Goal: Task Accomplishment & Management: Manage account settings

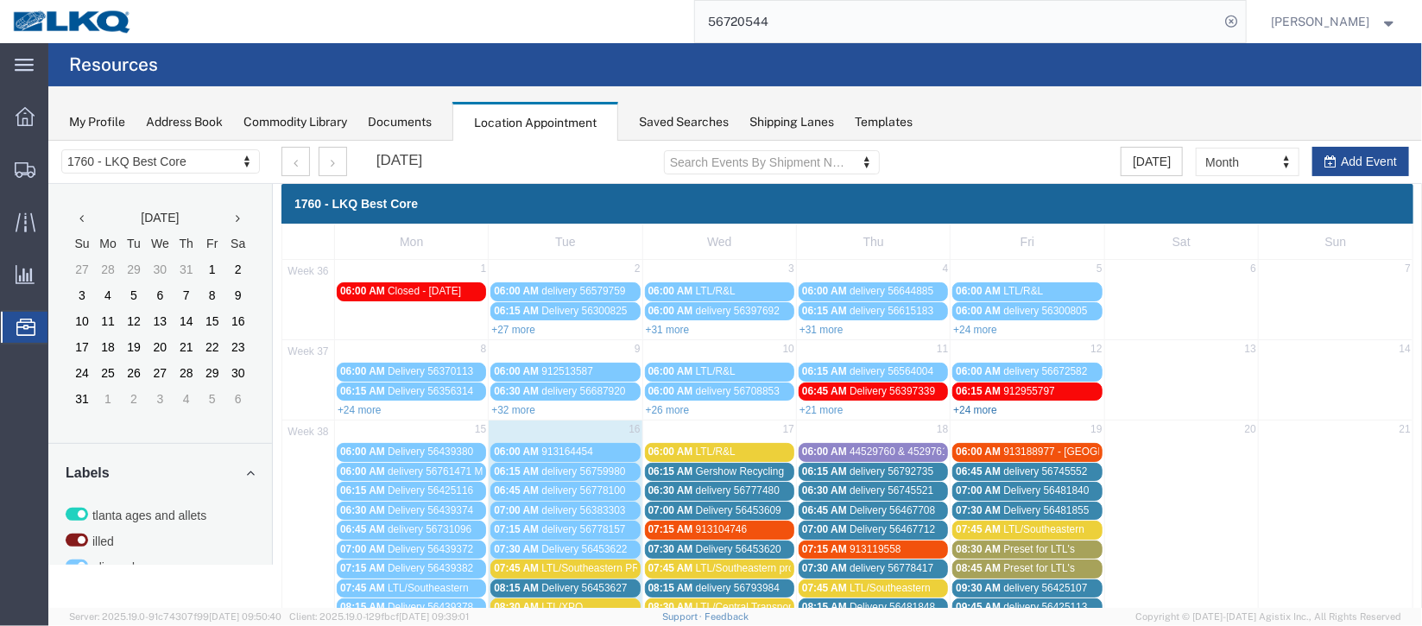
click at [975, 406] on link "+24 more" at bounding box center [975, 409] width 44 height 12
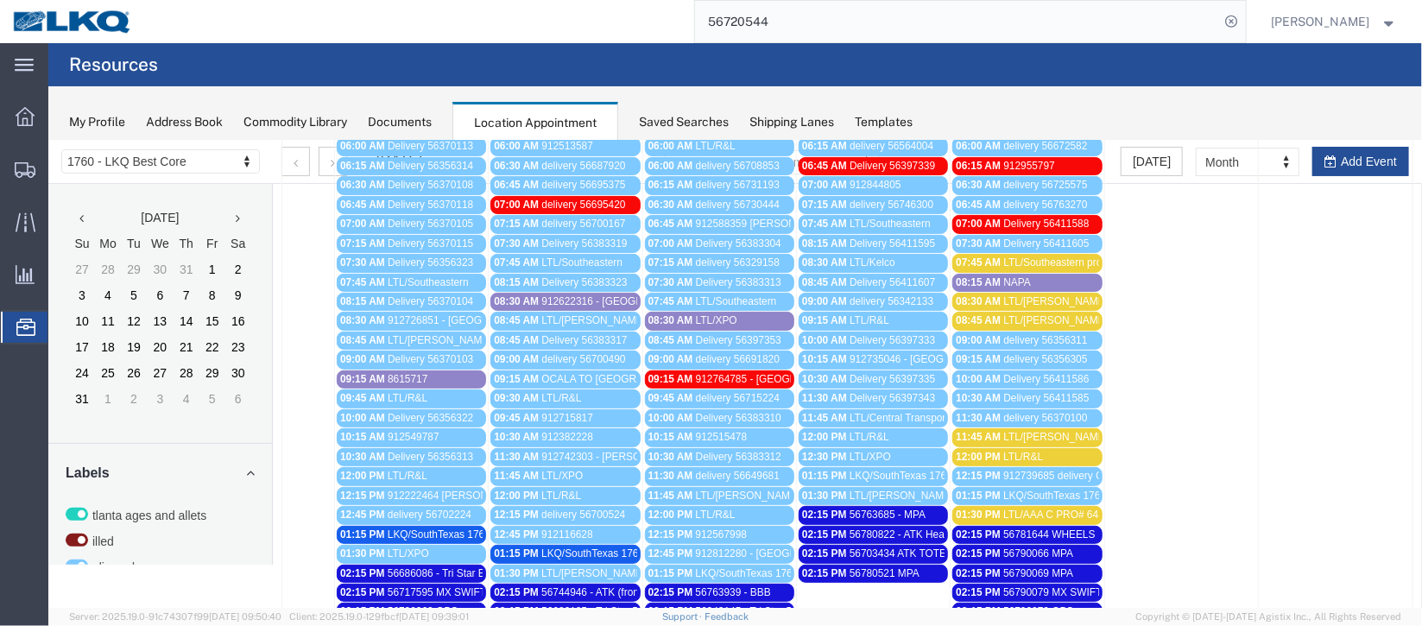
scroll to position [258, 0]
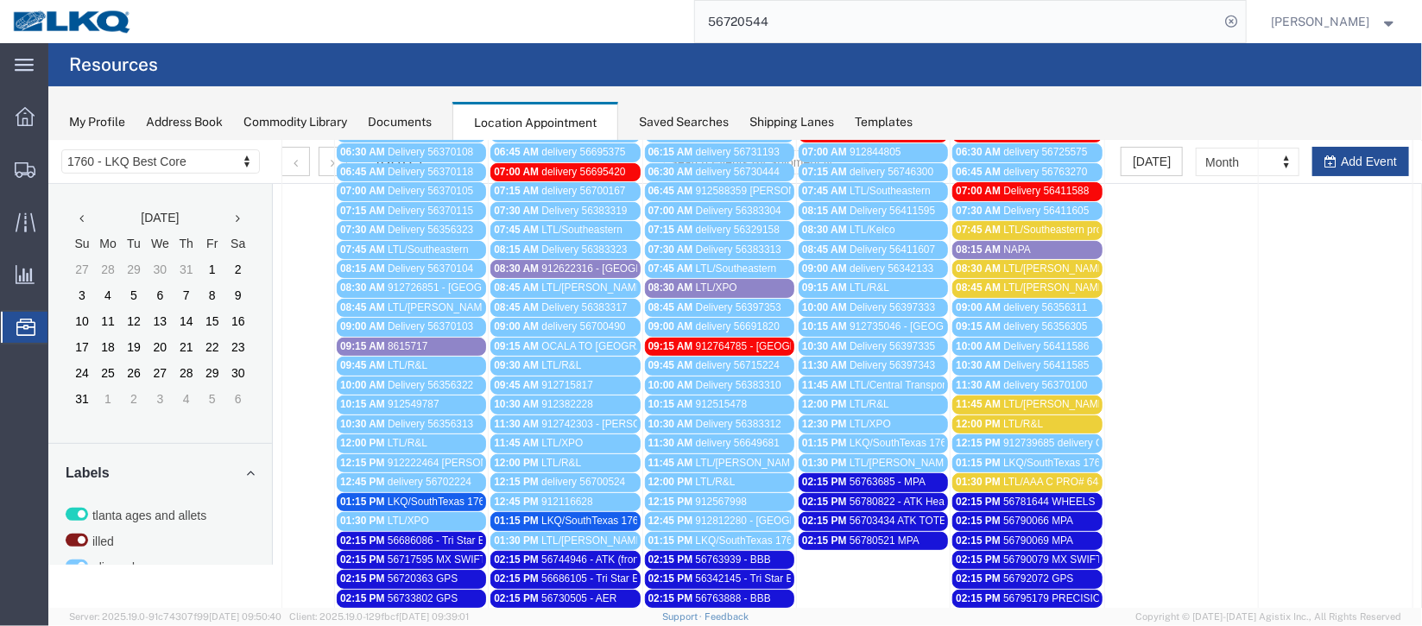
click at [1032, 459] on span "LKQ/SouthTexas 1762" at bounding box center [1054, 462] width 103 height 12
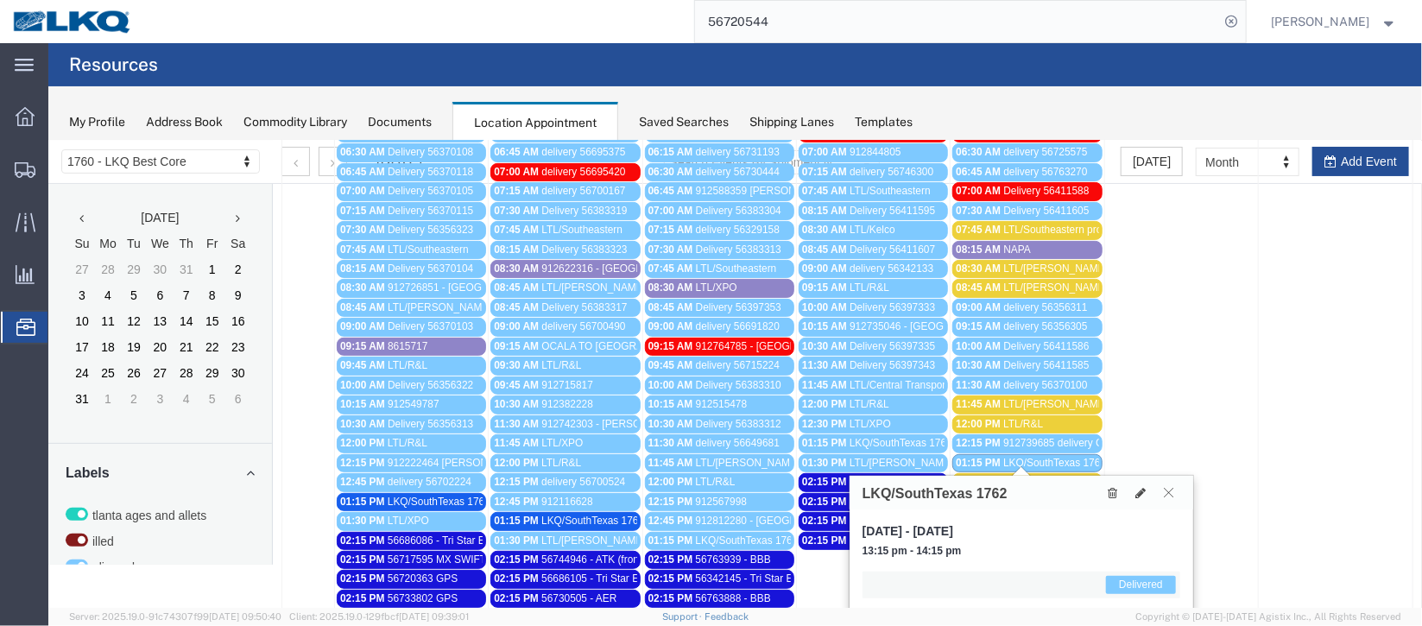
click at [1170, 495] on button at bounding box center [1167, 492] width 23 height 16
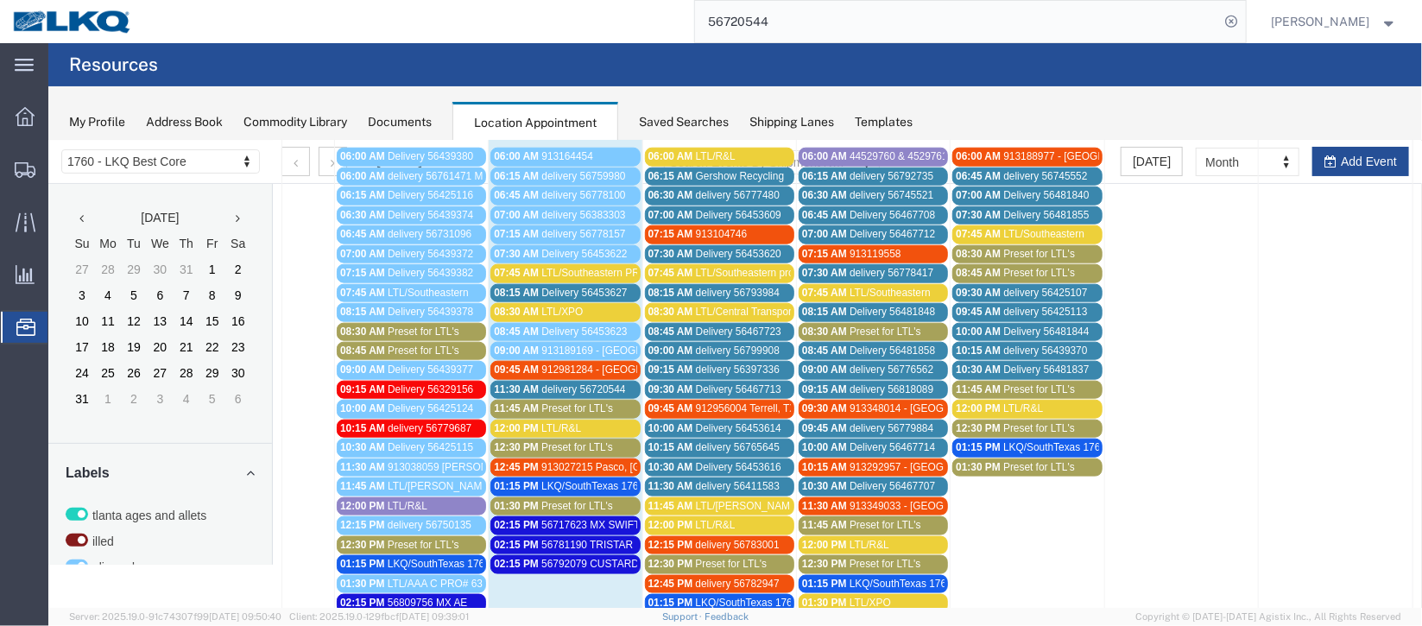
scroll to position [776, 0]
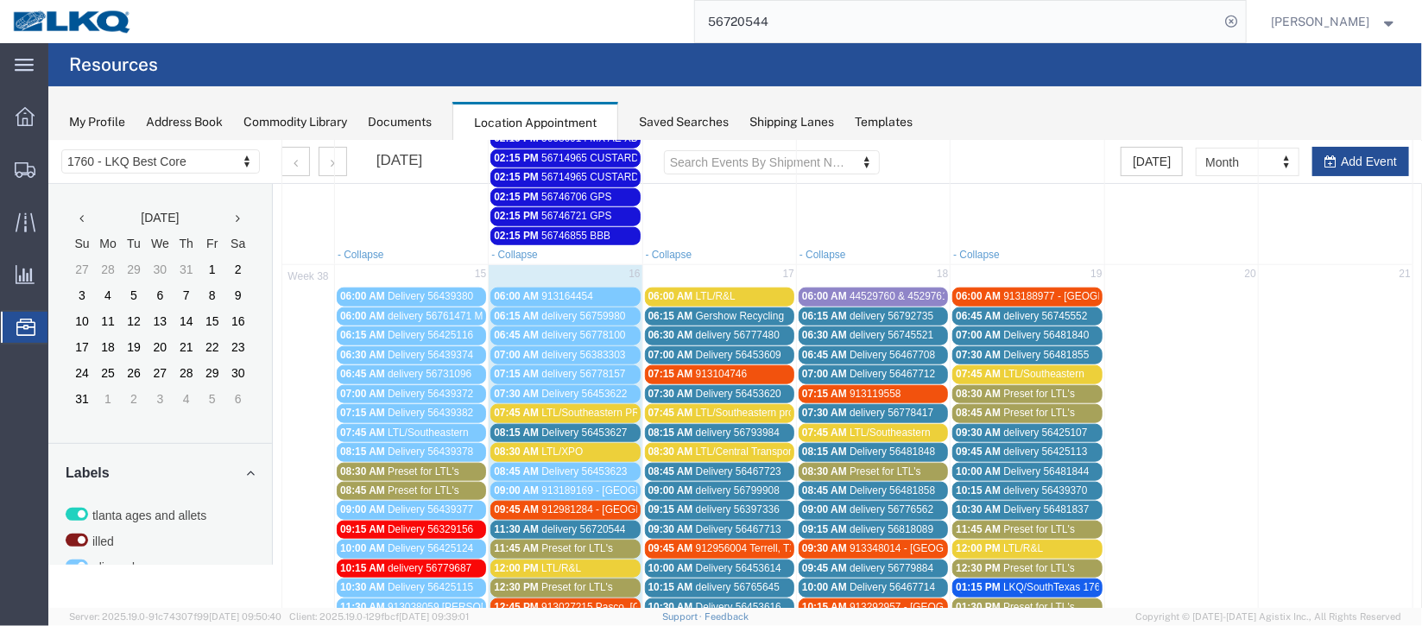
click at [610, 503] on span "912981284 - [GEOGRAPHIC_DATA]" at bounding box center [625, 509] width 168 height 12
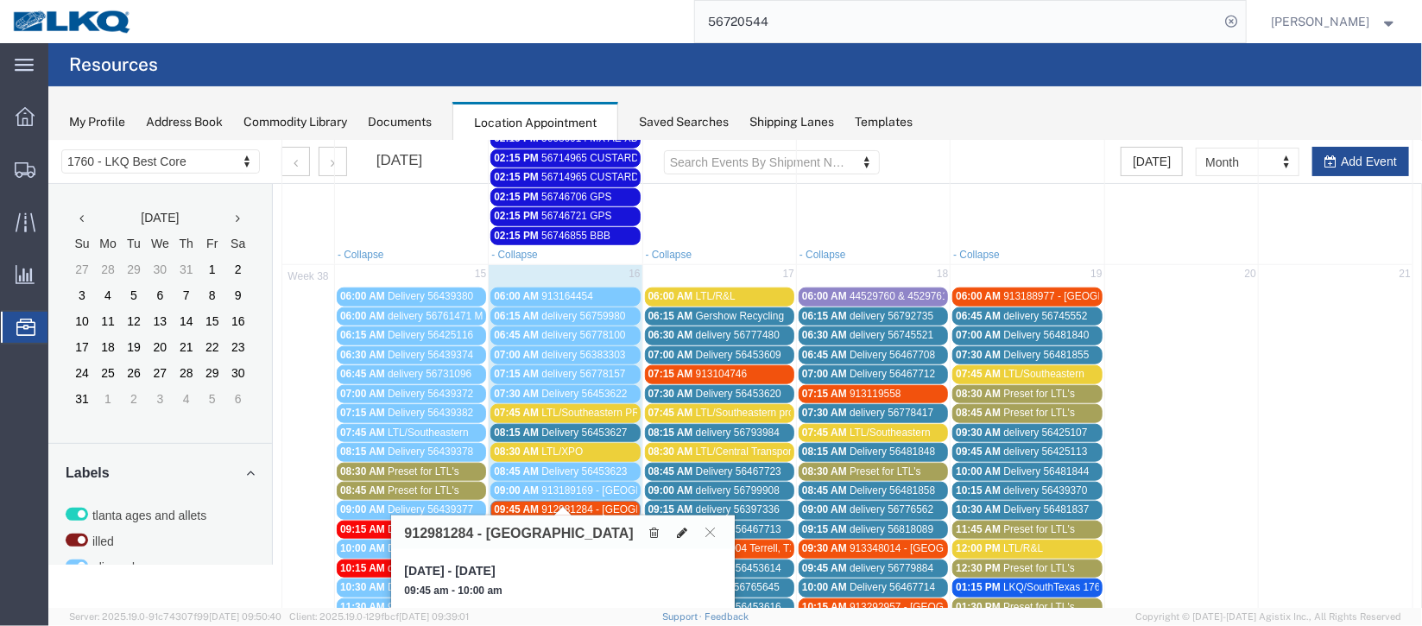
click at [683, 528] on icon at bounding box center [681, 532] width 10 height 12
select select "1"
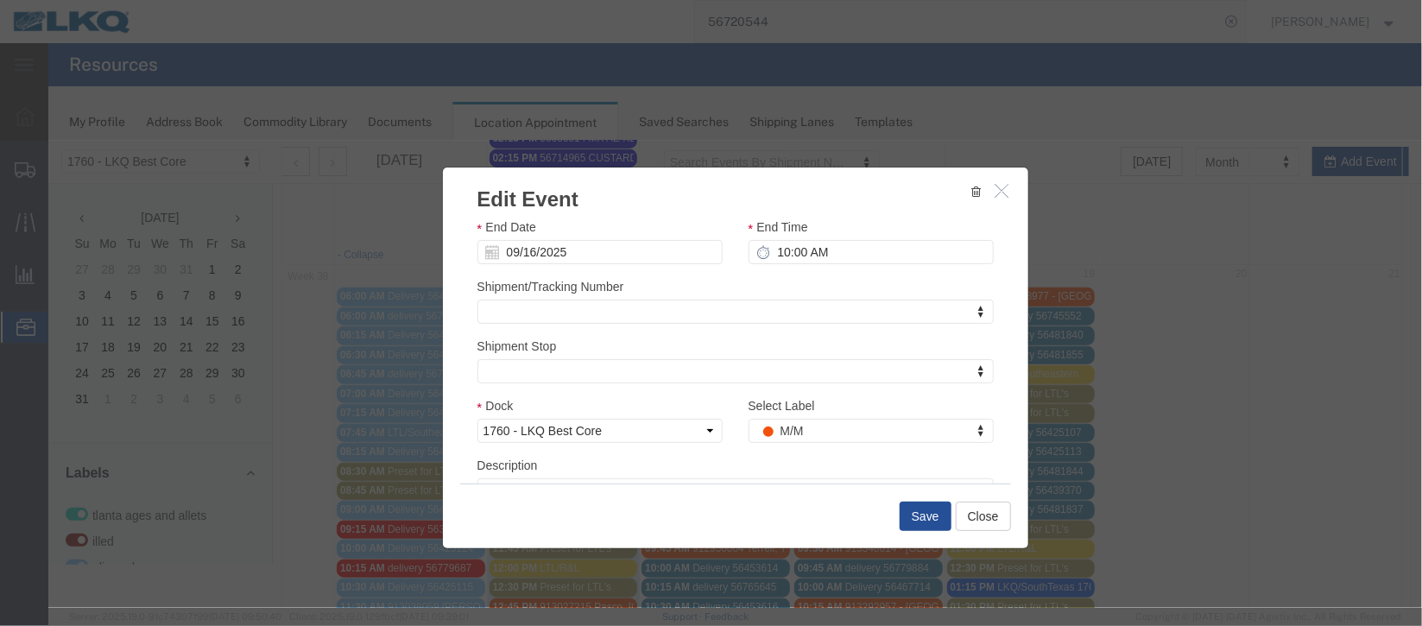
scroll to position [212, 0]
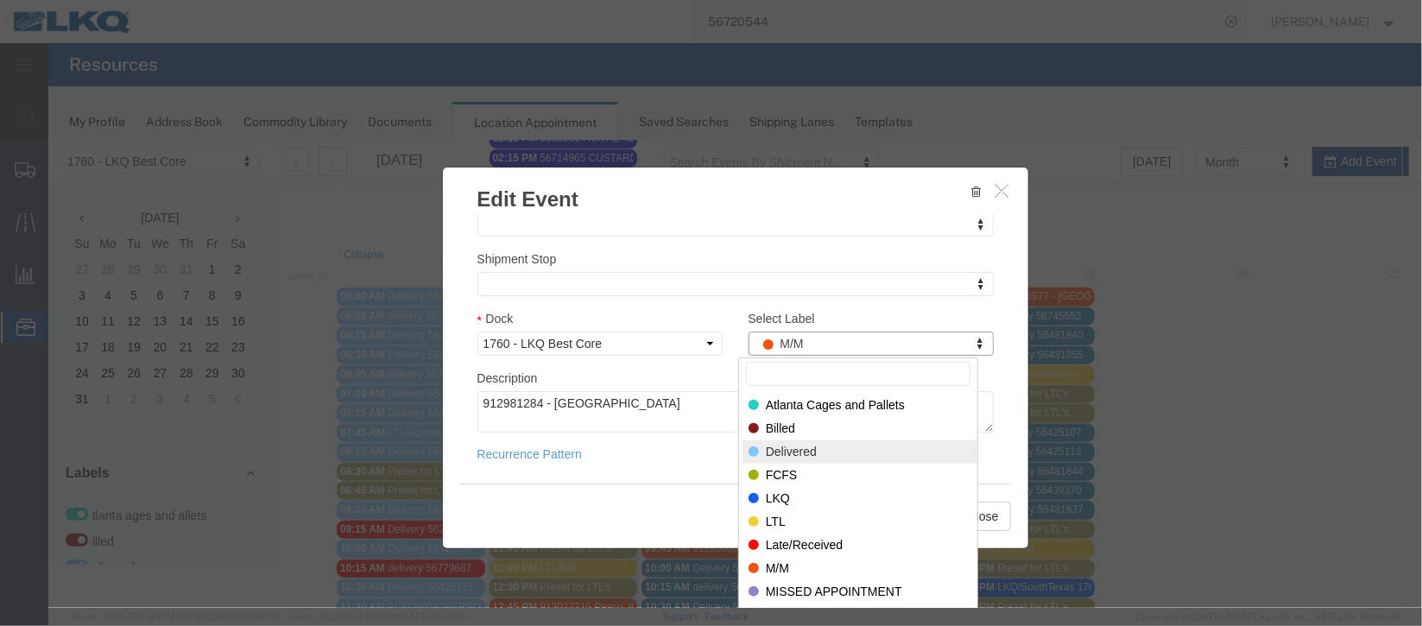
select select "40"
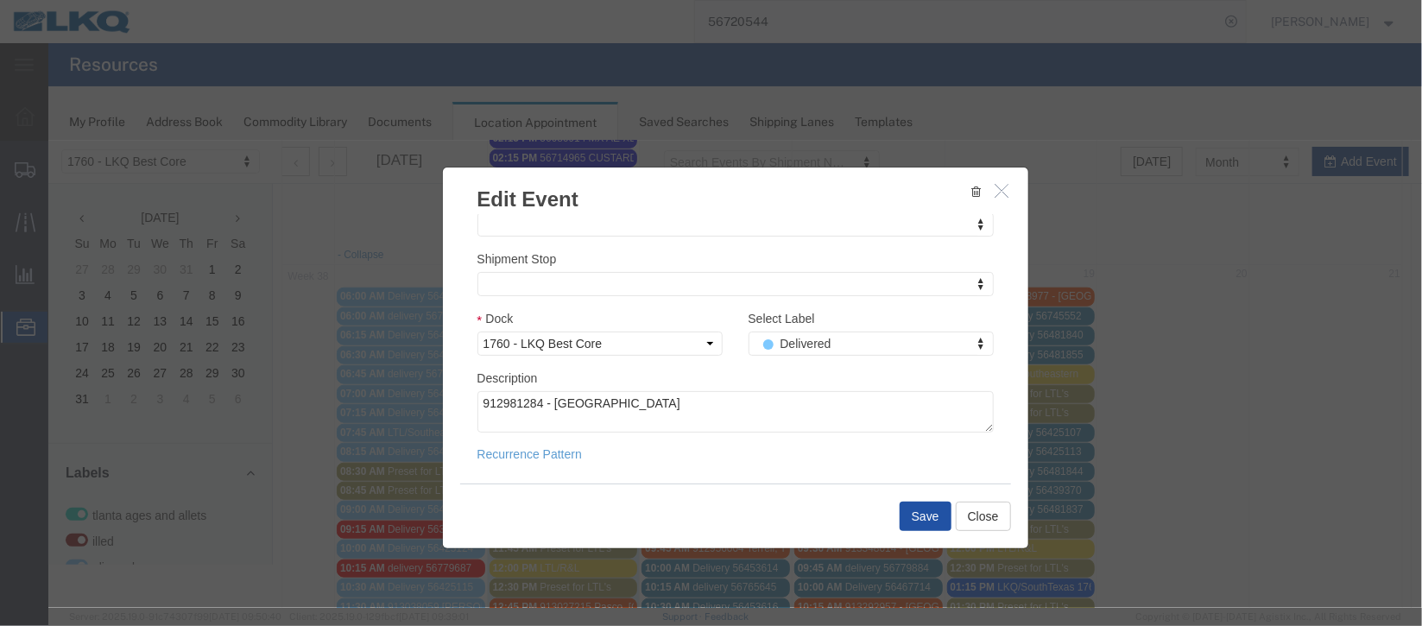
click at [916, 505] on button "Save" at bounding box center [925, 515] width 52 height 29
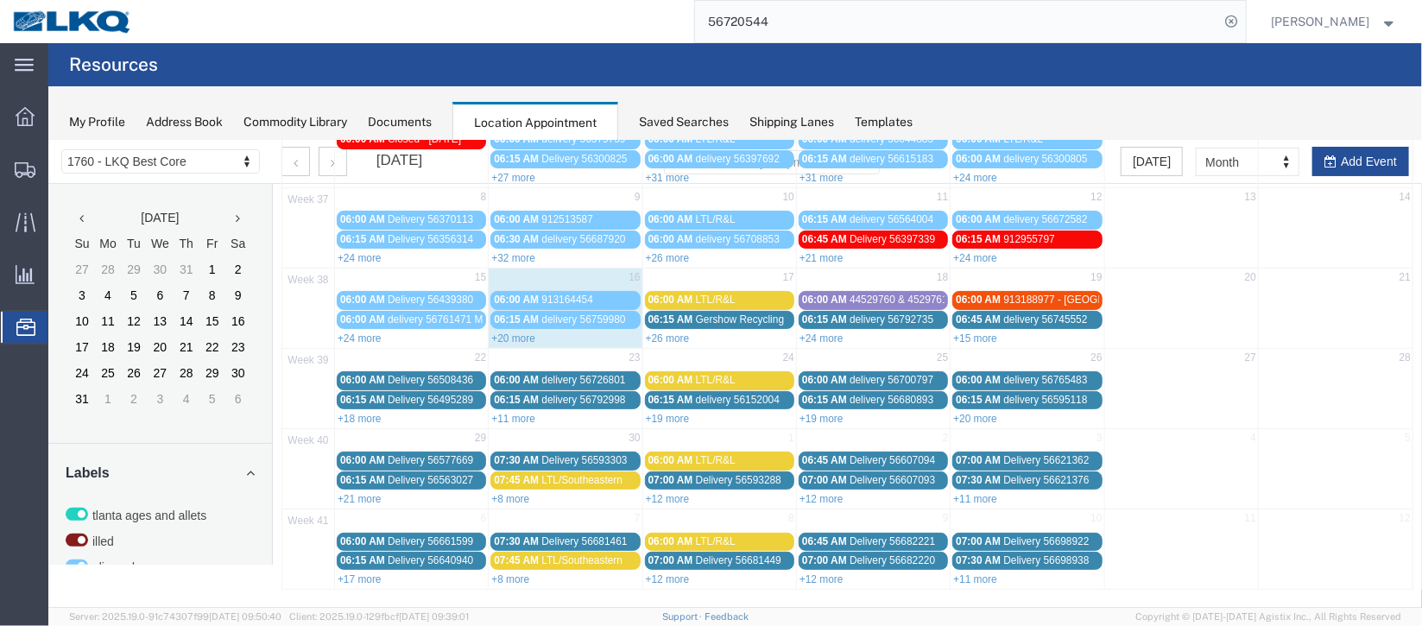
scroll to position [0, 0]
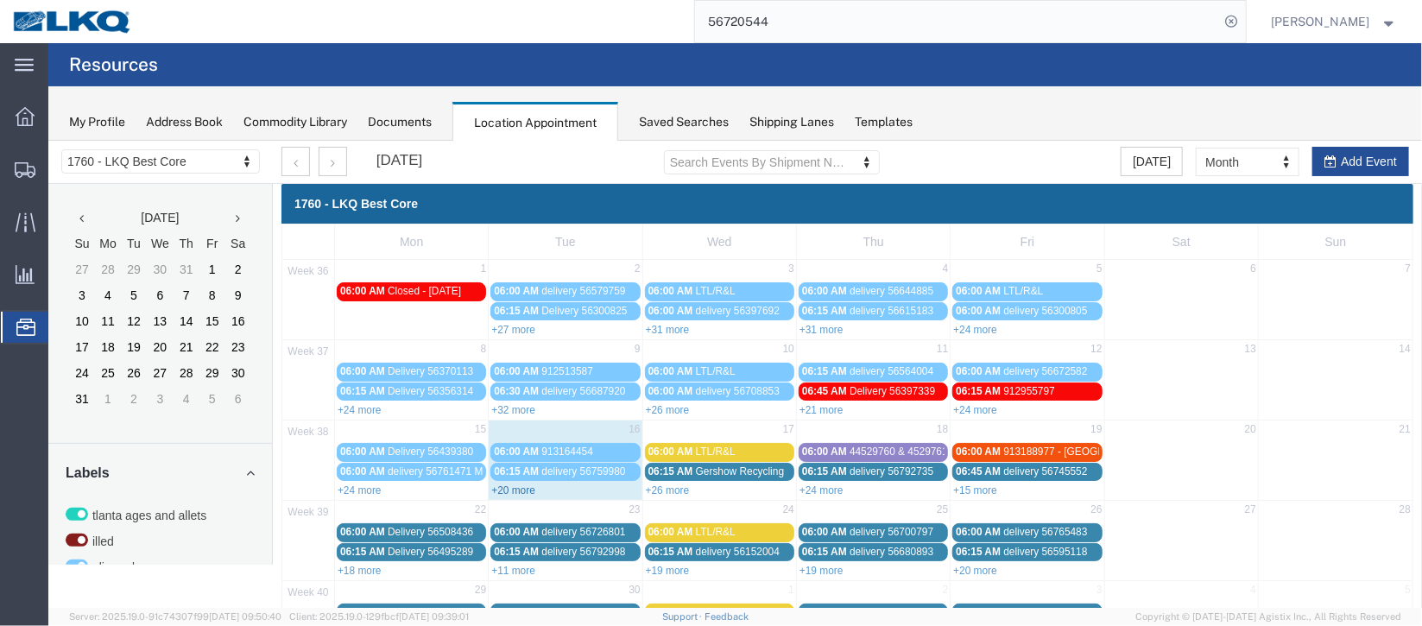
click at [521, 490] on link "+20 more" at bounding box center [513, 490] width 44 height 12
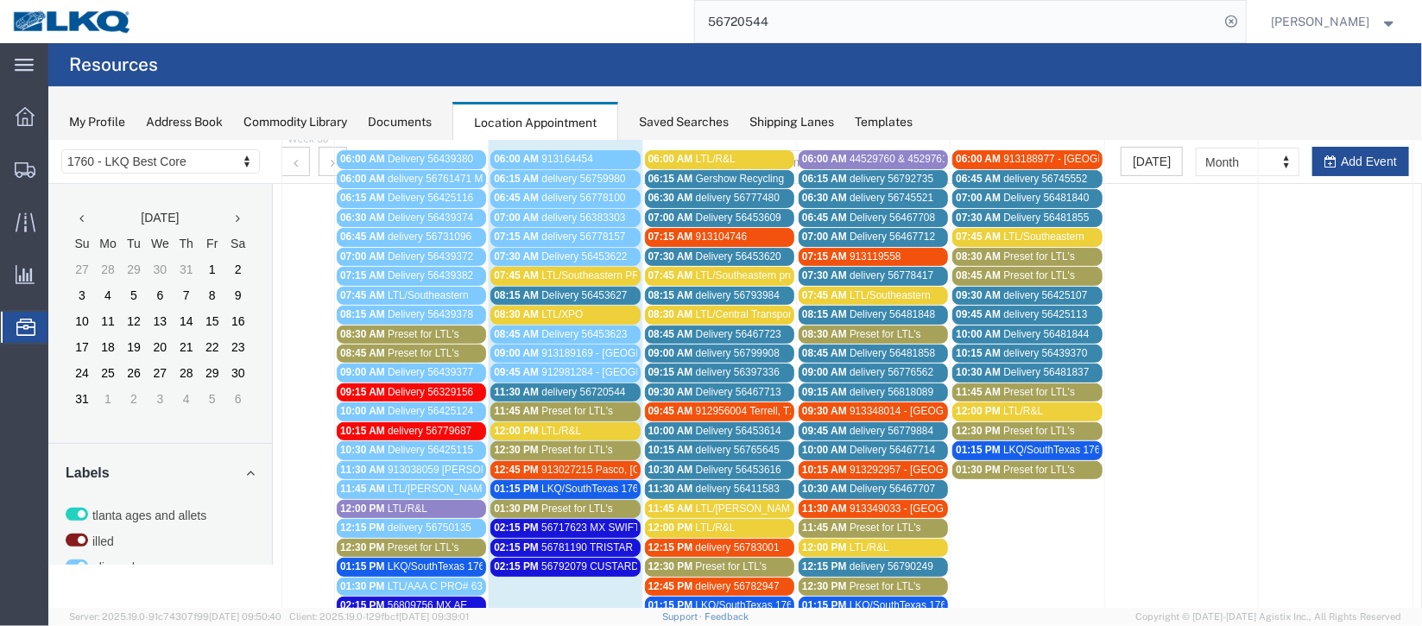
scroll to position [258, 0]
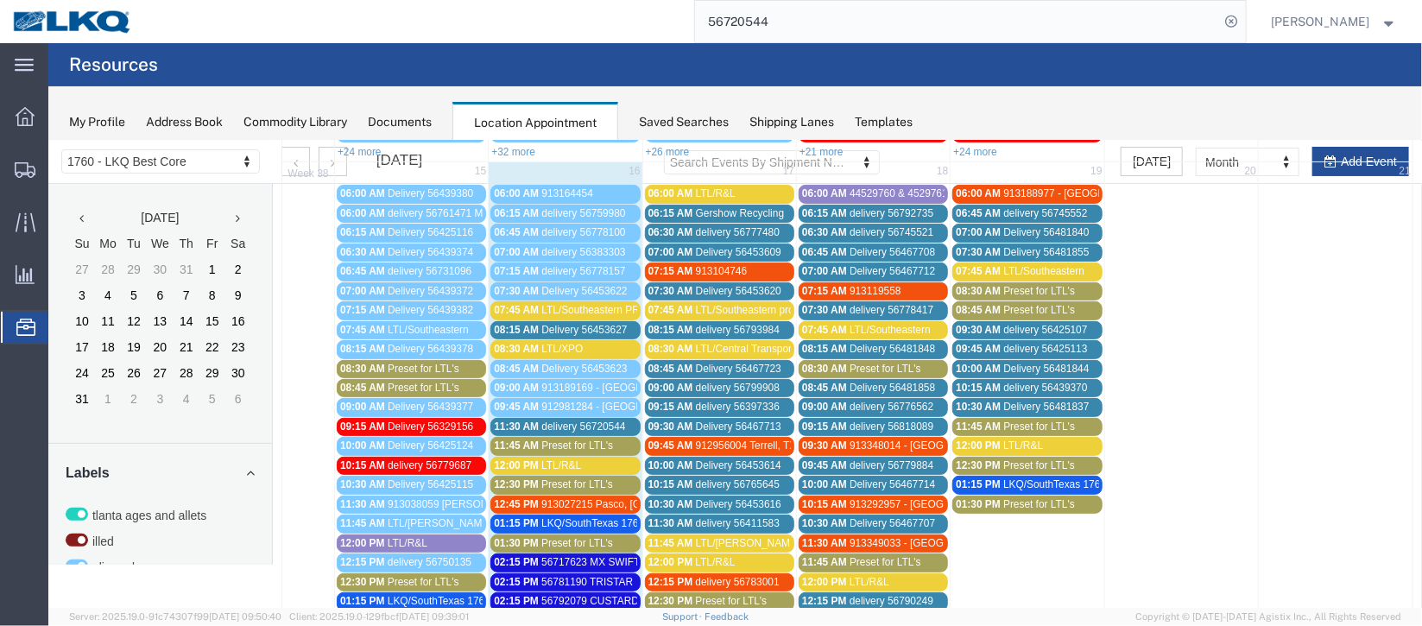
click at [561, 325] on span "Delivery 56453627" at bounding box center [584, 329] width 86 height 12
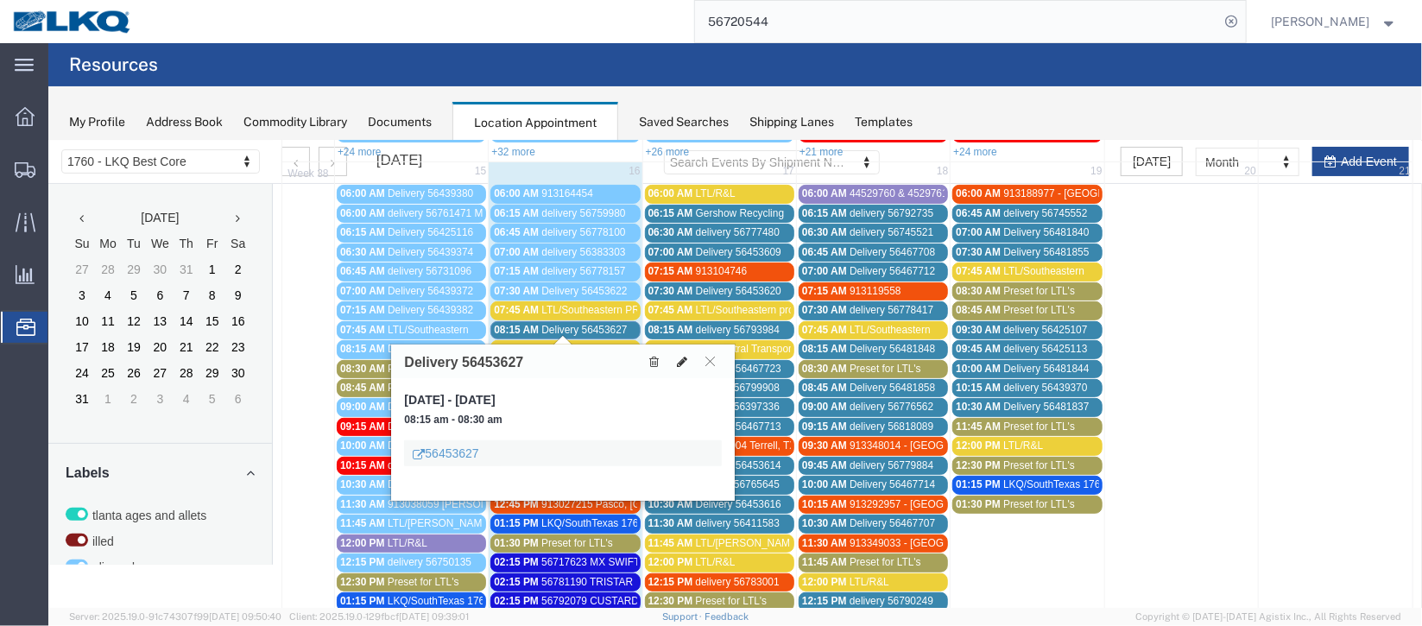
click at [681, 364] on icon at bounding box center [681, 361] width 10 height 12
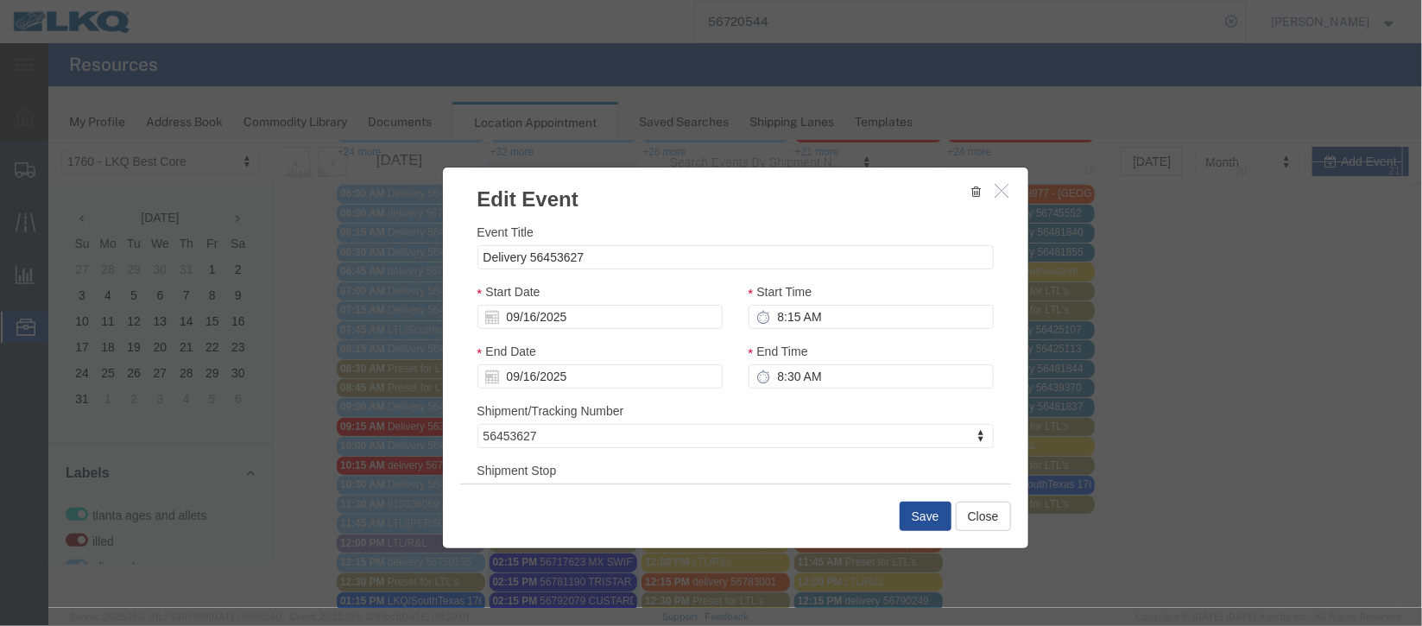
select select
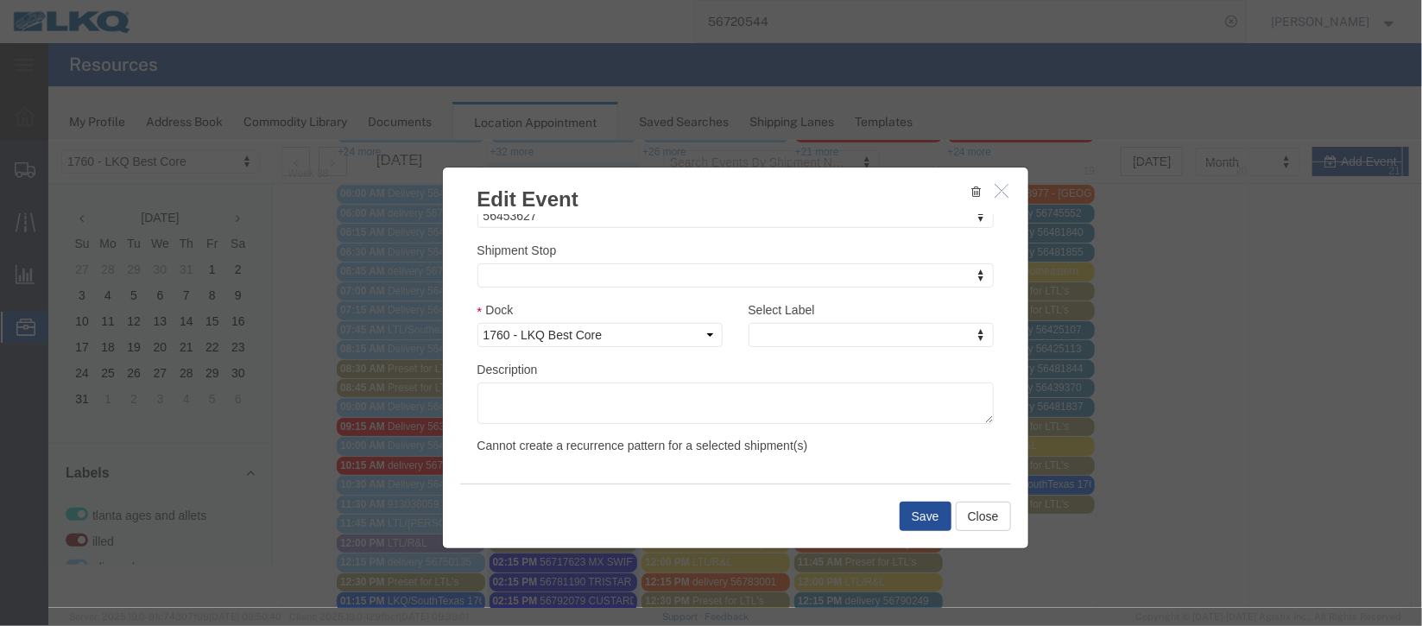
click at [813, 314] on div "Select Label Select Label Select Label Atlanta Cages and Pallets Billed Deliver…" at bounding box center [870, 323] width 245 height 47
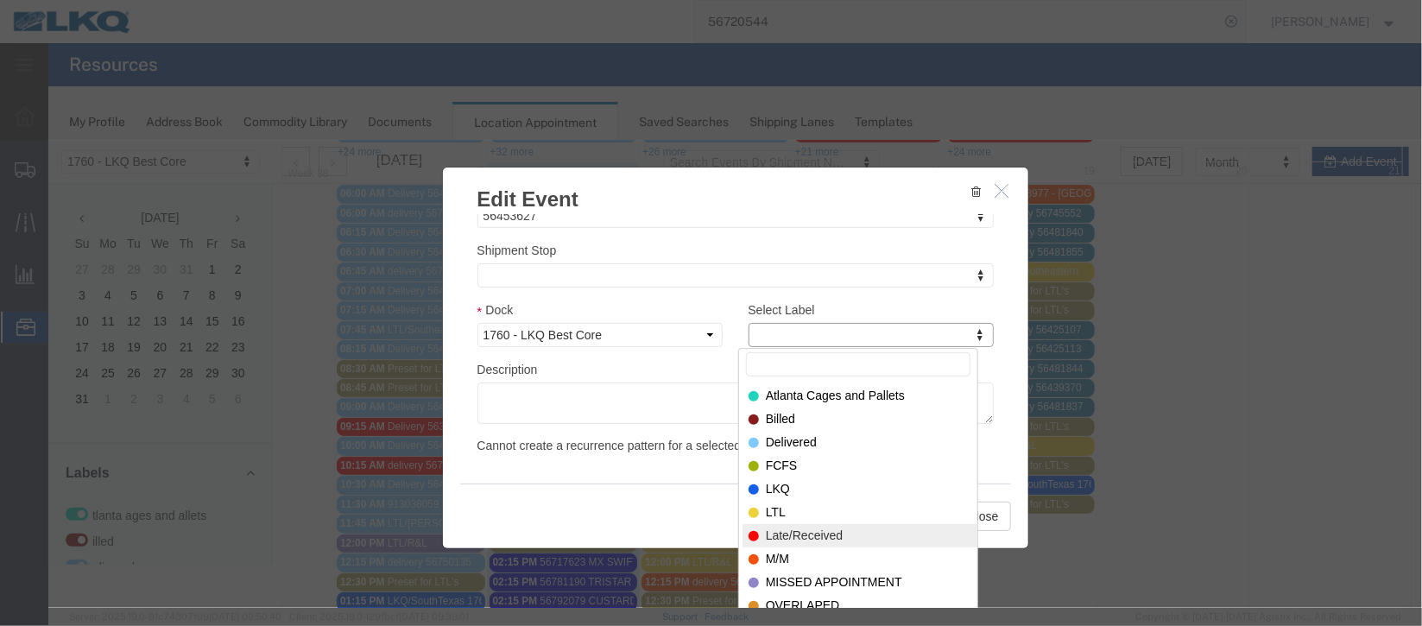
select select "160"
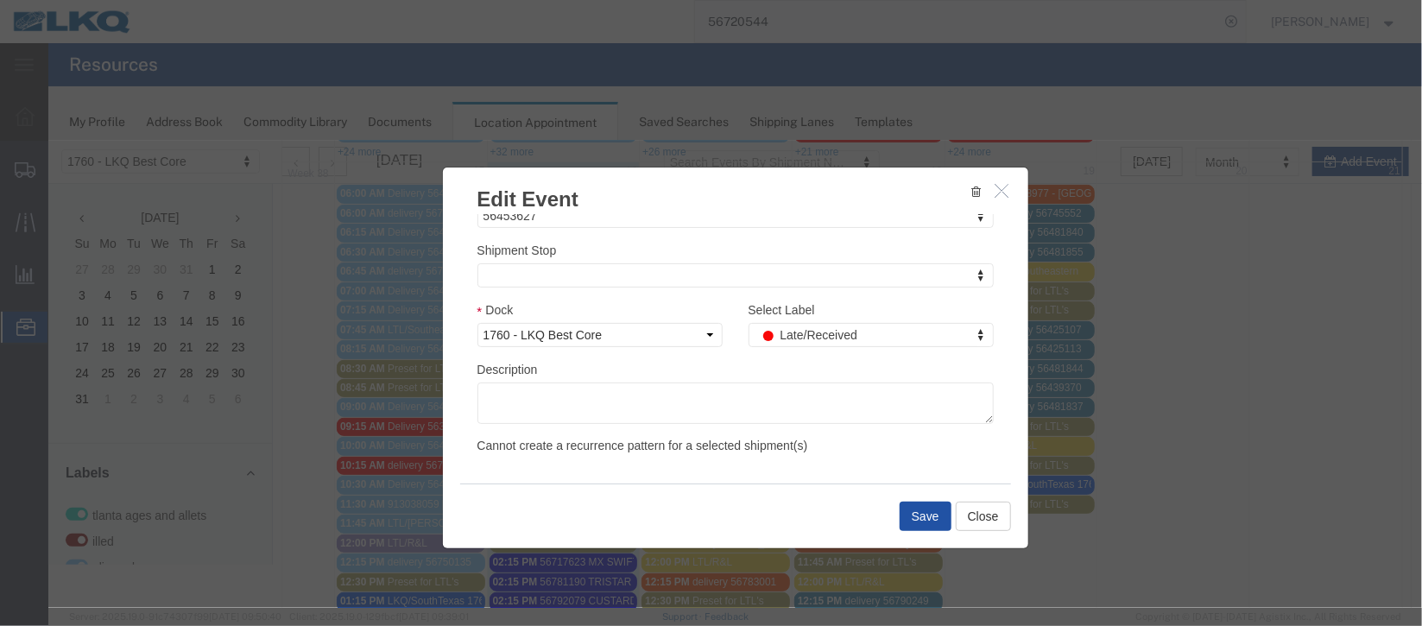
click at [905, 504] on button "Save" at bounding box center [925, 515] width 52 height 29
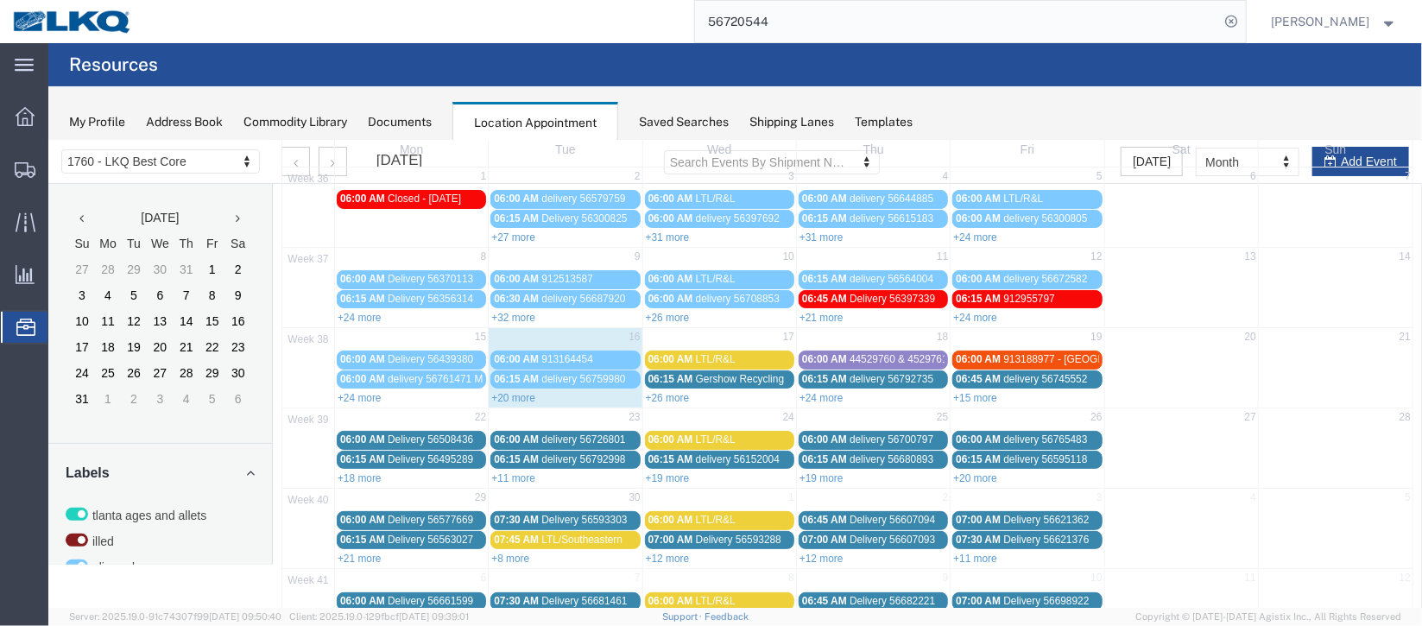
scroll to position [147, 0]
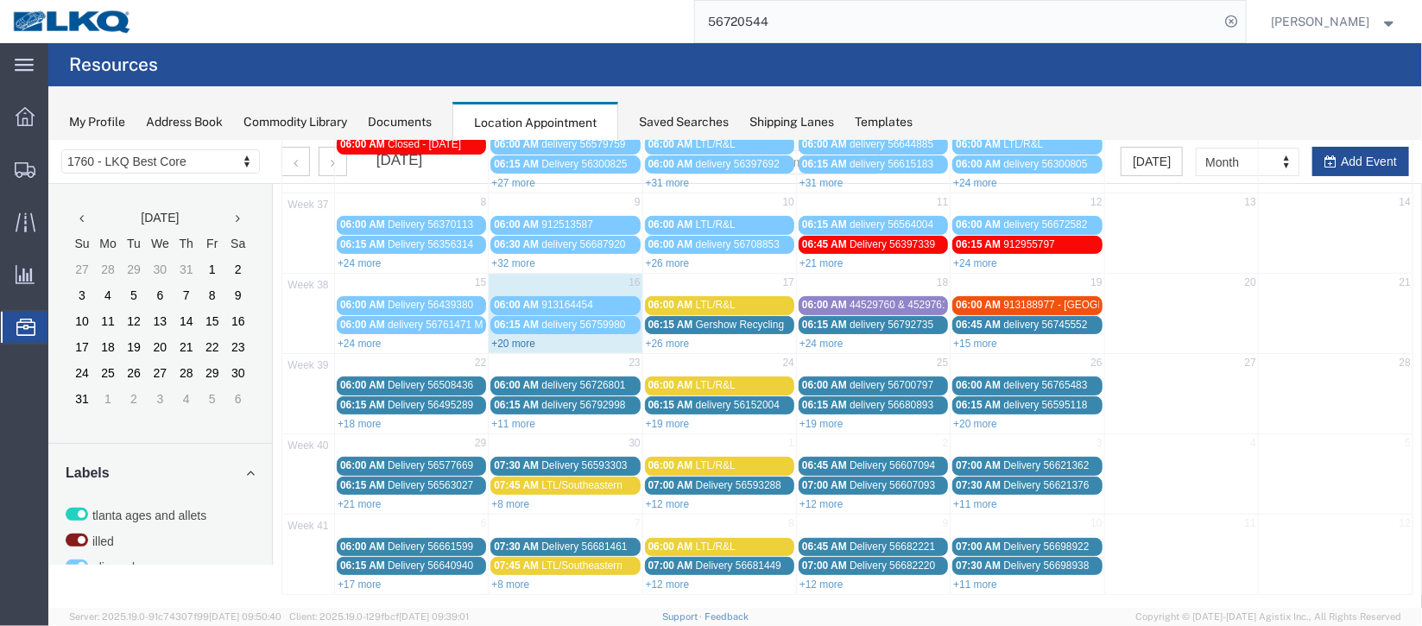
click at [491, 337] on link "+20 more" at bounding box center [513, 343] width 44 height 12
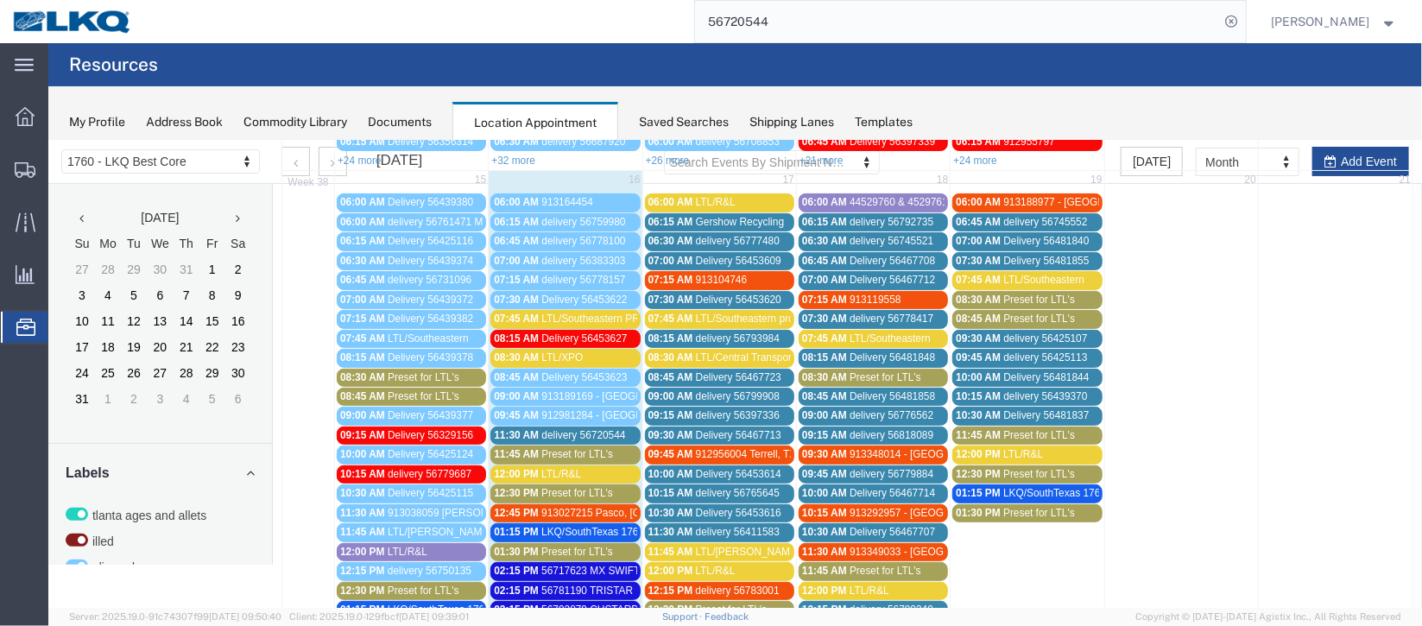
scroll to position [276, 0]
